Goal: Task Accomplishment & Management: Complete application form

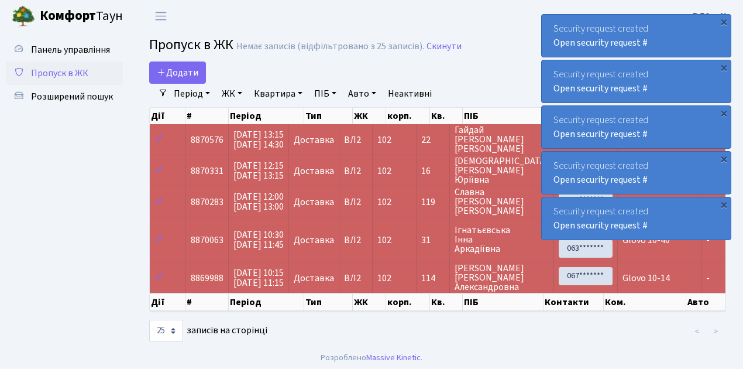
select select "25"
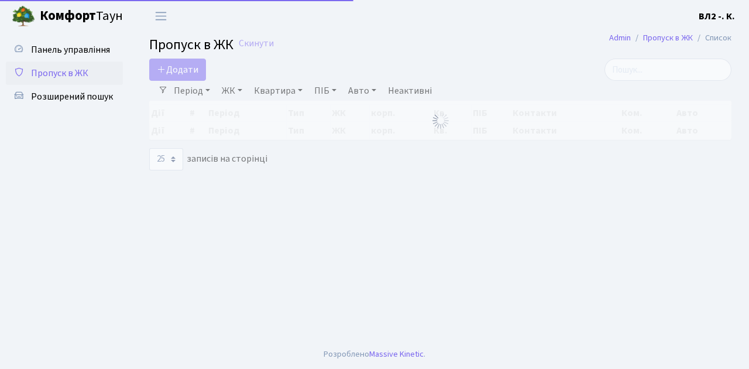
select select "25"
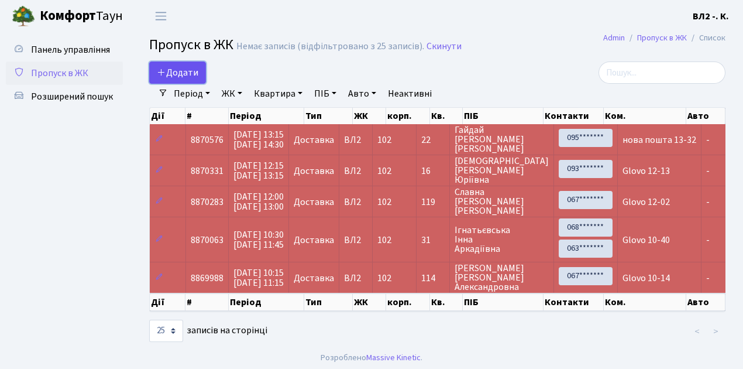
click at [203, 78] on link "Додати" at bounding box center [177, 72] width 57 height 22
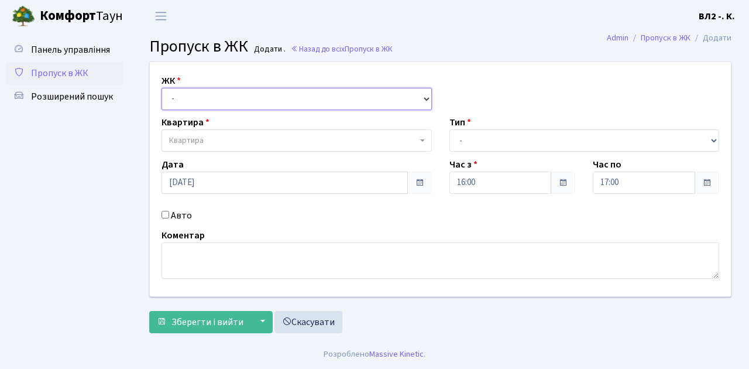
click at [424, 98] on select "- ВЛ1, Ужгородський пров., 4/1 ВЛ2, Голосіївський просп., 76 ВЛ3, пр.Голосіївсь…" at bounding box center [297, 99] width 270 height 22
select select "317"
click at [162, 88] on select "- ВЛ1, Ужгородський пров., 4/1 ВЛ2, Голосіївський просп., 76 ВЛ3, пр.Голосіївсь…" at bounding box center [297, 99] width 270 height 22
select select
click at [422, 141] on b at bounding box center [422, 140] width 5 height 2
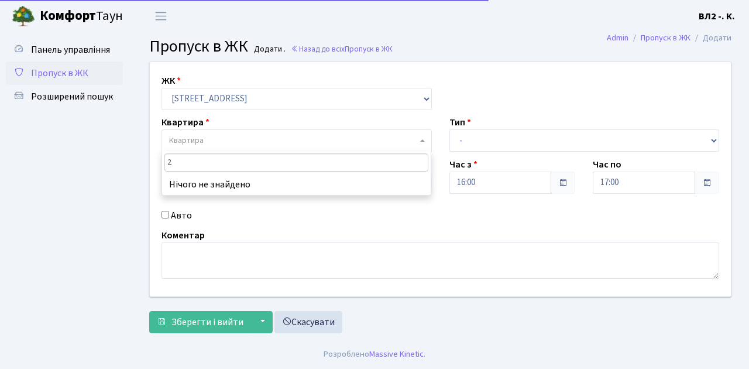
type input "22"
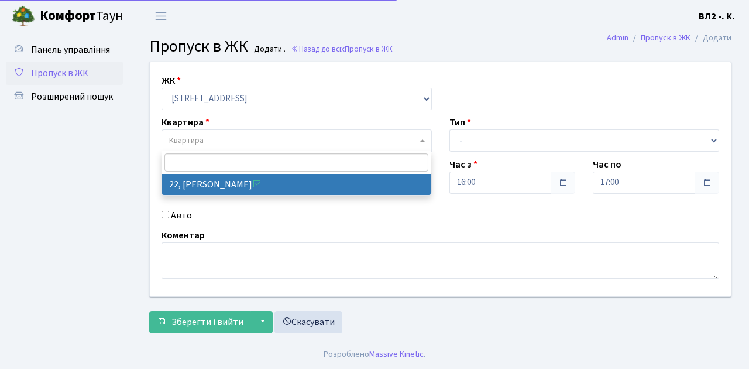
select select "38005"
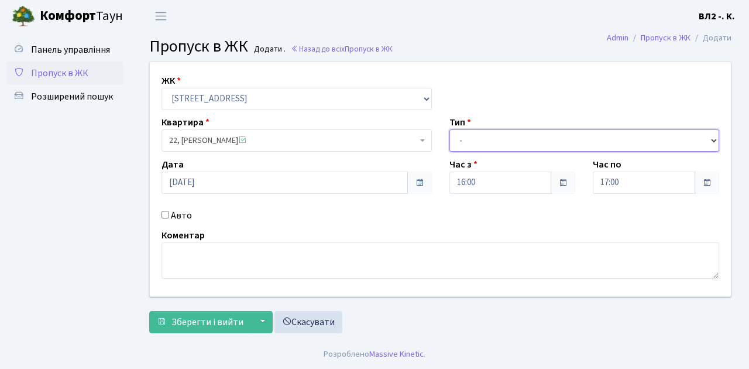
click at [712, 137] on select "- Доставка Таксі Гості Сервіс" at bounding box center [585, 140] width 270 height 22
select select "1"
click at [450, 129] on select "- Доставка Таксі Гості Сервіс" at bounding box center [585, 140] width 270 height 22
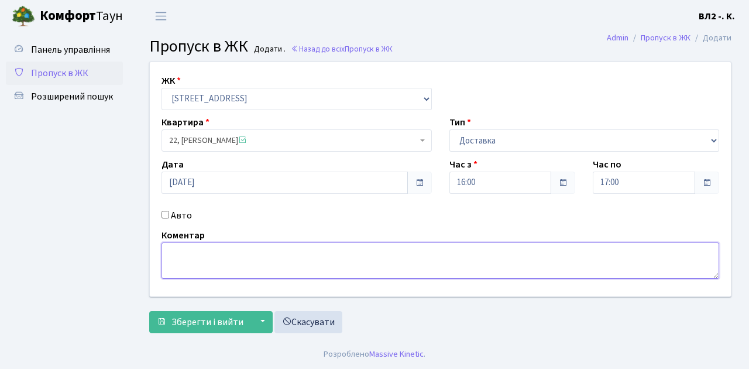
click at [179, 249] on textarea at bounding box center [441, 260] width 558 height 36
type textarea "15-59"
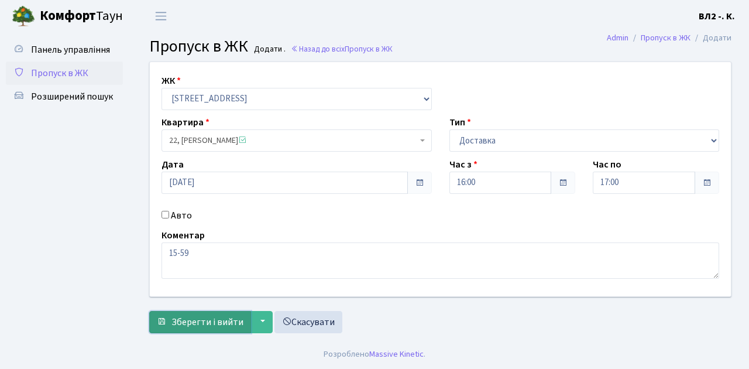
click at [187, 322] on span "Зберегти і вийти" at bounding box center [208, 322] width 72 height 13
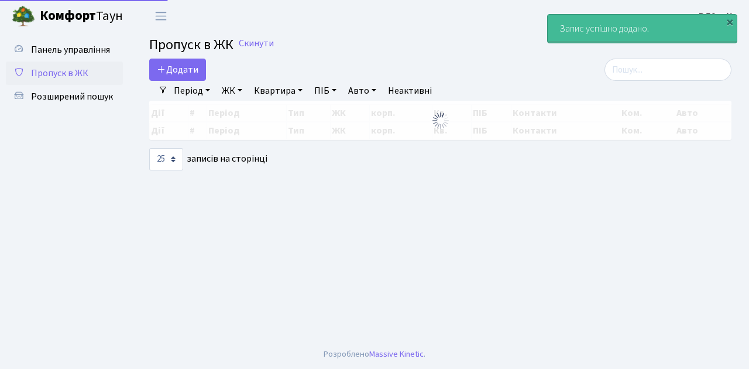
select select "25"
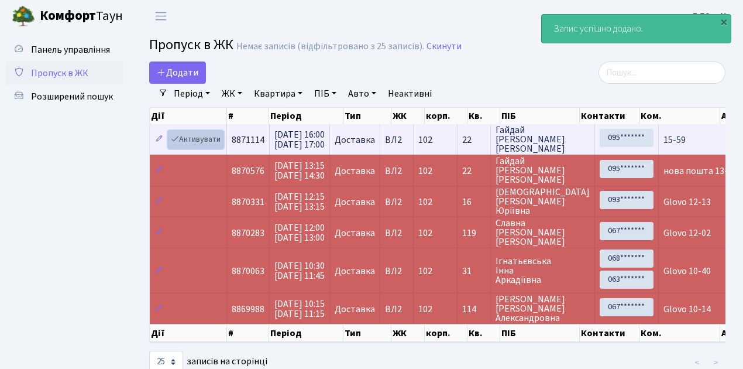
click at [214, 148] on link "Активувати" at bounding box center [196, 140] width 56 height 18
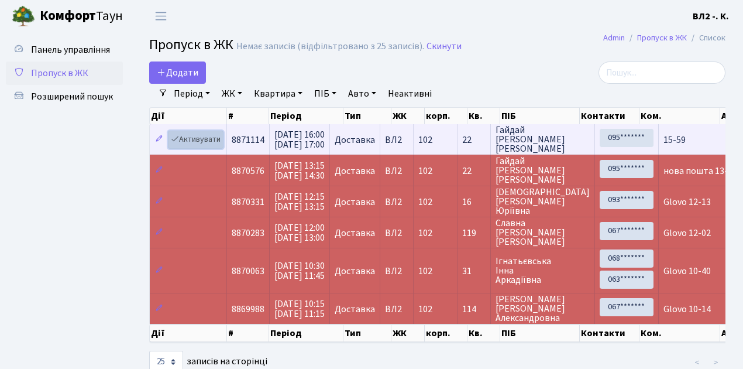
click at [220, 145] on link "Активувати" at bounding box center [196, 140] width 56 height 18
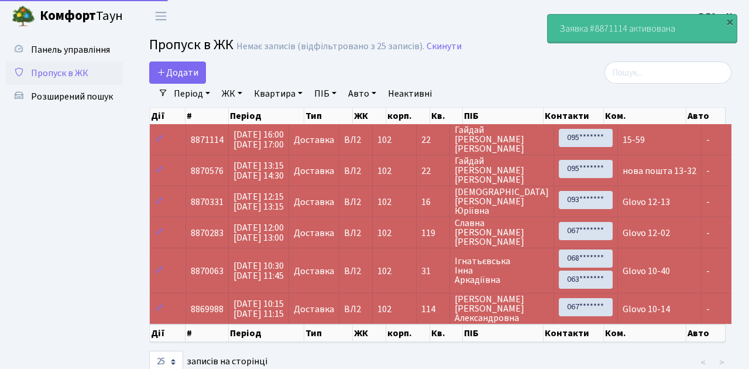
select select "25"
